Goal: Information Seeking & Learning: Compare options

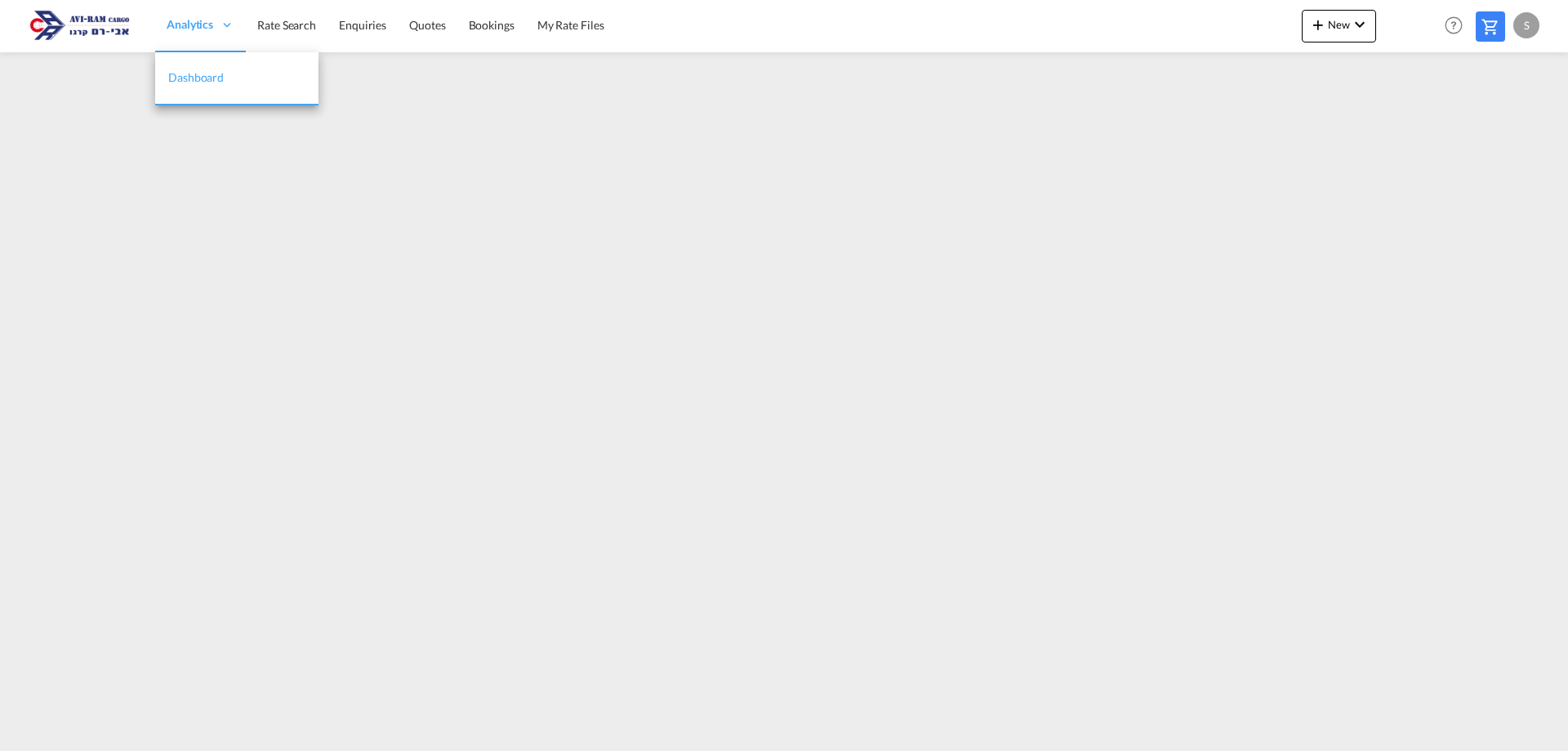
click at [202, 33] on div "Analytics" at bounding box center [200, 25] width 91 height 53
click at [274, 29] on span "Rate Search" at bounding box center [286, 24] width 59 height 14
click at [287, 23] on span "Rate Search" at bounding box center [286, 24] width 59 height 14
